Goal: Find specific page/section: Find specific page/section

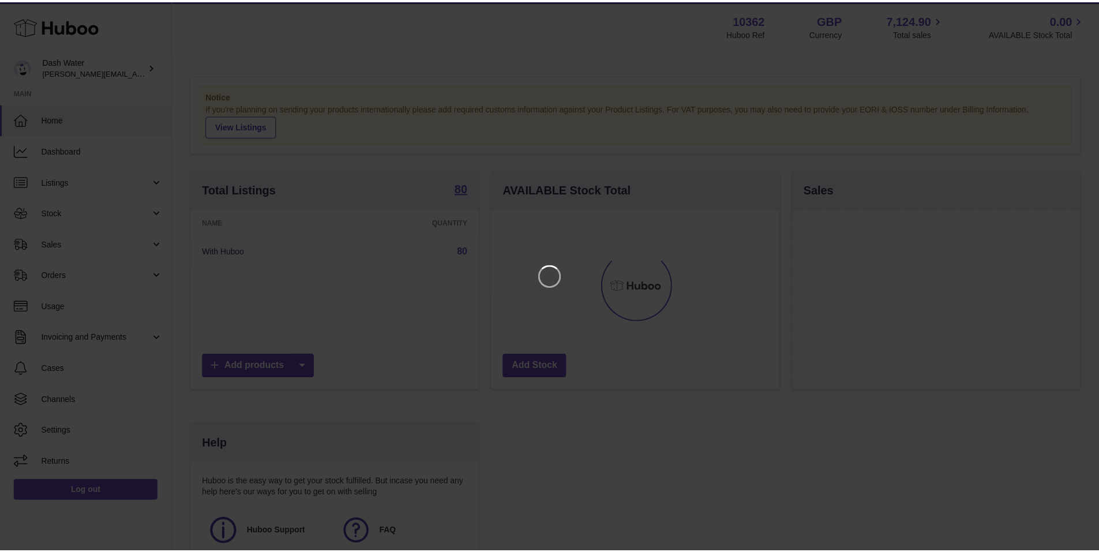
scroll to position [180, 291]
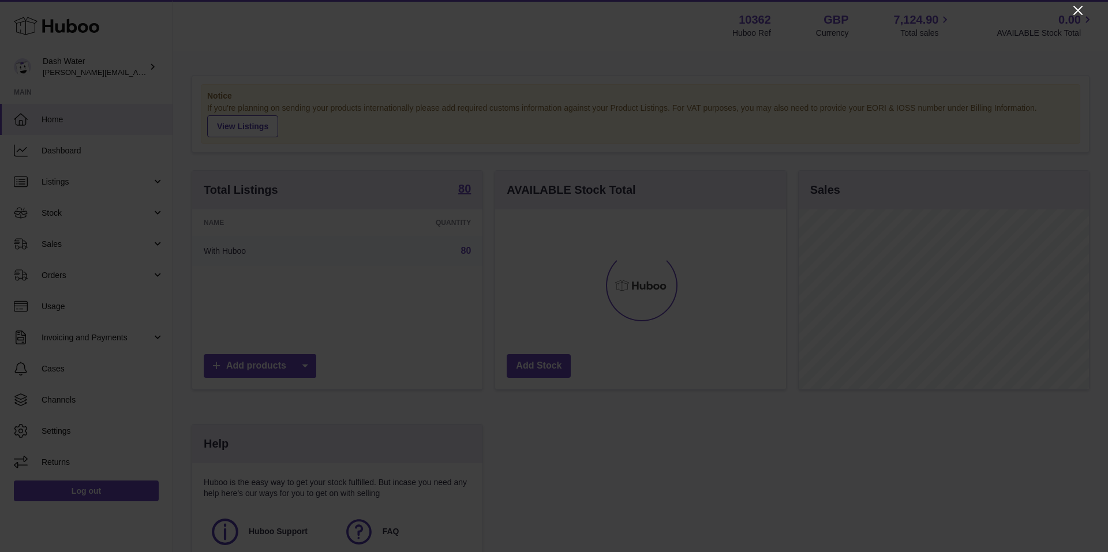
click at [1078, 9] on icon "Close" at bounding box center [1077, 10] width 9 height 9
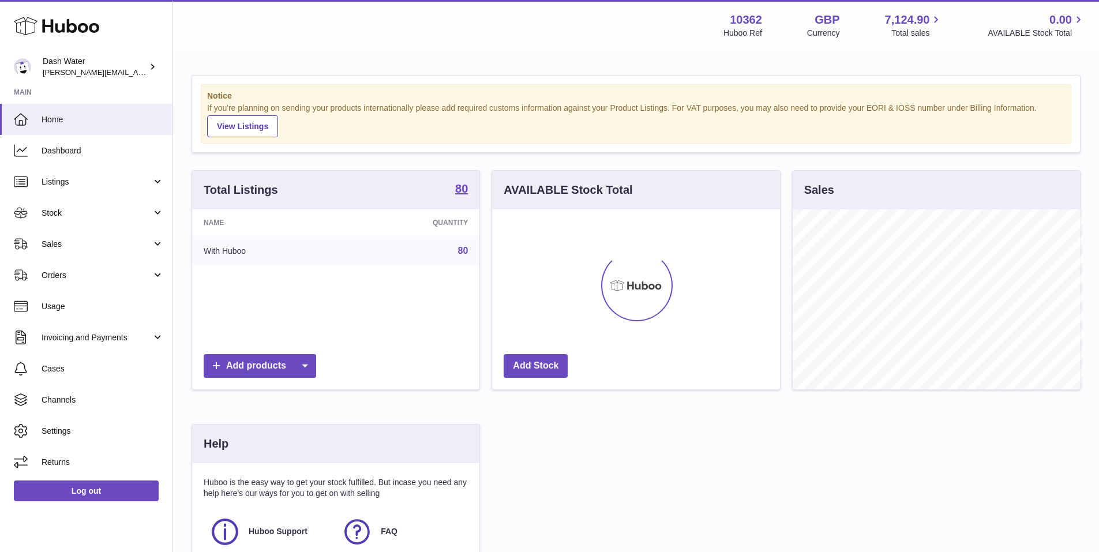
scroll to position [576716, 576608]
click at [66, 215] on span "Stock" at bounding box center [97, 213] width 110 height 11
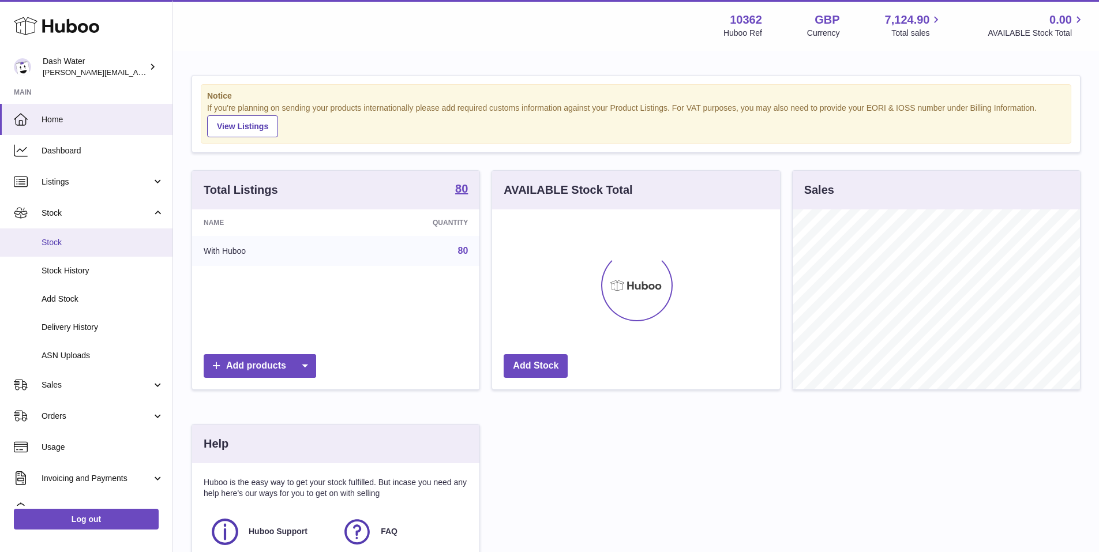
click at [64, 242] on span "Stock" at bounding box center [103, 242] width 122 height 11
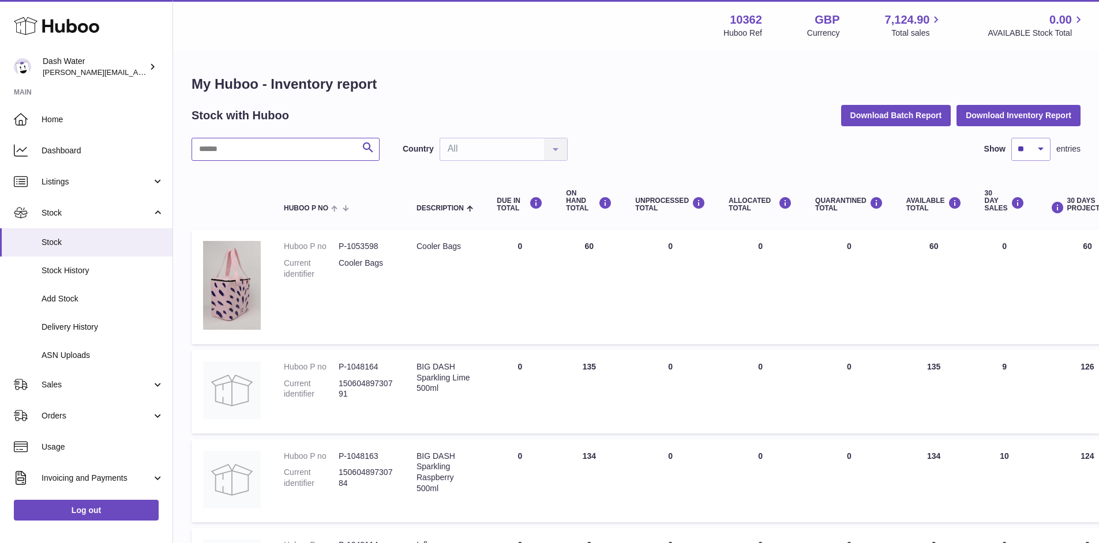
click at [269, 152] on input "text" at bounding box center [286, 149] width 188 height 23
click at [293, 20] on div "Menu Huboo 10362 Huboo Ref GBP Currency 7,124.90 Total sales 0.00 AVAILABLE Sto…" at bounding box center [636, 25] width 898 height 27
